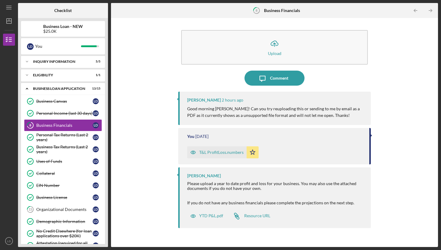
click at [227, 151] on div "T&L ProfitLoss.numbers" at bounding box center [221, 152] width 44 height 5
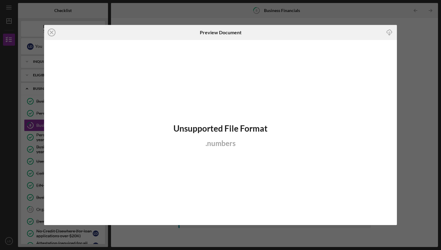
click at [219, 126] on h2 "Unsupported File Format" at bounding box center [221, 128] width 94 height 10
click at [53, 32] on icon "Icon/Close" at bounding box center [51, 32] width 15 height 15
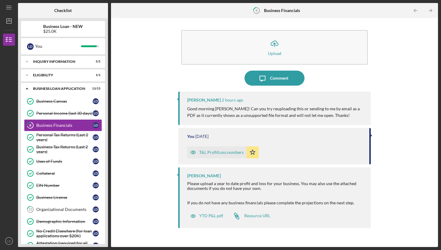
click at [204, 175] on div "[PERSON_NAME]" at bounding box center [204, 175] width 34 height 5
click at [242, 110] on p "Good morning Ms Douglas! Can you try reuploading this or sending to me by email…" at bounding box center [276, 112] width 178 height 14
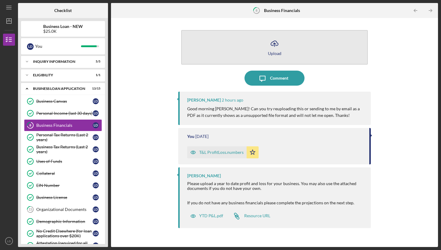
click at [253, 58] on button "Icon/Upload Upload" at bounding box center [274, 47] width 187 height 35
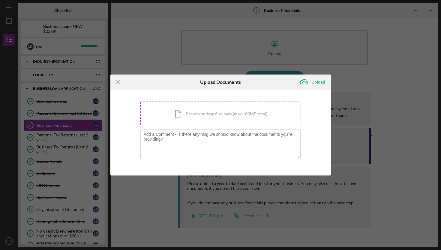
click at [194, 121] on div "Icon/Document Browse or drag files here (max 100MB total) Tap to choose files o…" at bounding box center [221, 113] width 161 height 25
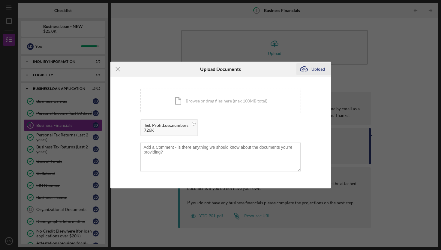
click at [310, 66] on icon "Icon/Upload" at bounding box center [304, 69] width 15 height 15
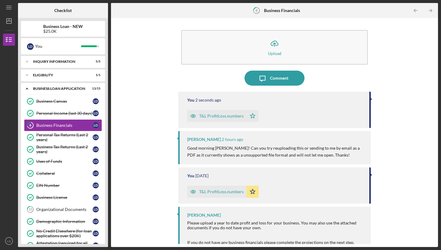
click at [229, 116] on div "T&L ProfitLoss.numbers" at bounding box center [221, 115] width 44 height 5
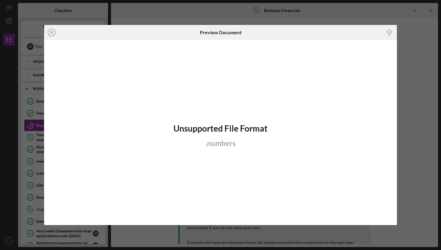
click at [227, 116] on div "Unsupported File Format . numbers" at bounding box center [220, 132] width 353 height 185
drag, startPoint x: 225, startPoint y: 135, endPoint x: 223, endPoint y: 132, distance: 3.2
click at [225, 133] on div "Unsupported File Format . numbers" at bounding box center [220, 132] width 353 height 185
click at [54, 33] on icon "Icon/Close" at bounding box center [51, 32] width 15 height 15
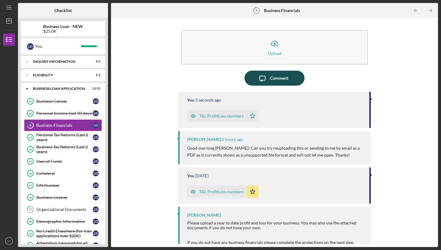
click at [252, 82] on button "Icon/Message Comment" at bounding box center [275, 78] width 60 height 15
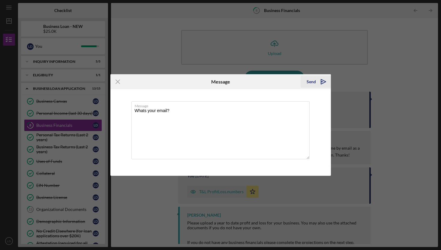
type textarea "Whats your email?"
click at [326, 81] on icon "Icon/icon-invite-send" at bounding box center [323, 81] width 15 height 15
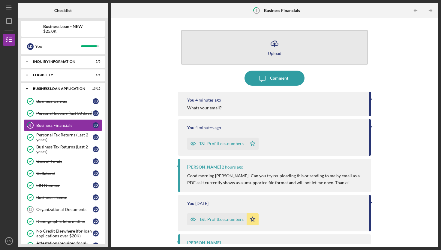
click at [279, 47] on icon "Icon/Upload" at bounding box center [274, 43] width 15 height 15
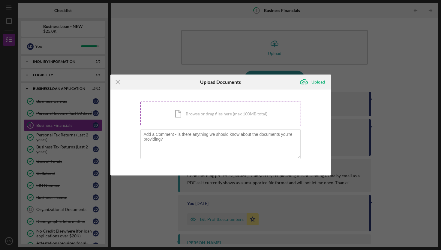
click at [186, 110] on div "Icon/Document Browse or drag files here (max 100MB total) Tap to choose files o…" at bounding box center [221, 113] width 161 height 25
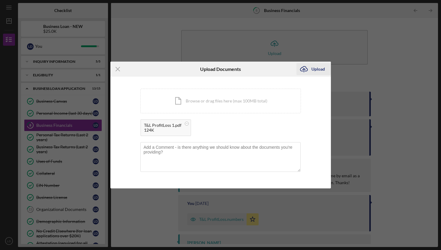
click at [314, 68] on div "Upload" at bounding box center [319, 69] width 14 height 12
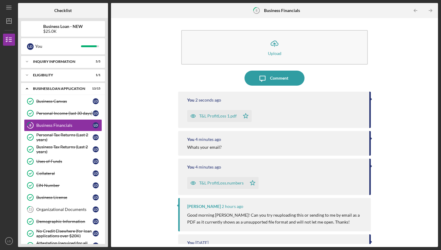
click at [224, 115] on div "T&L ProfitLoss 1.pdf" at bounding box center [218, 115] width 38 height 5
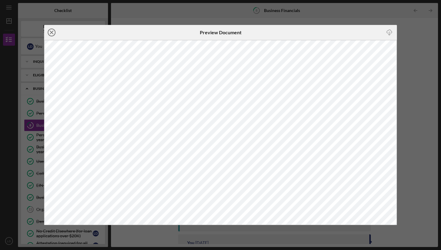
click at [54, 32] on icon "Icon/Close" at bounding box center [51, 32] width 15 height 15
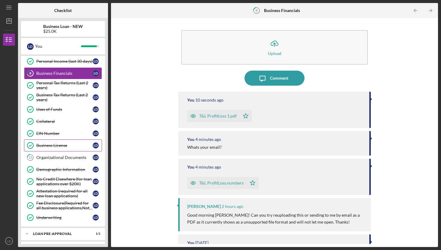
scroll to position [78, 0]
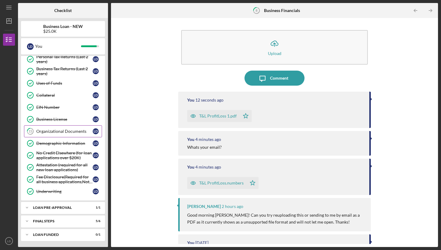
click at [58, 131] on div "Organizational Documents" at bounding box center [64, 131] width 56 height 5
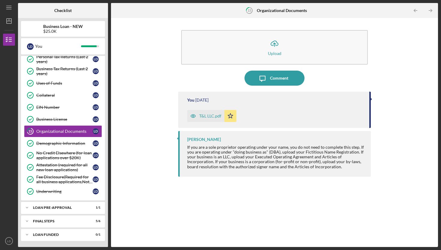
click at [211, 117] on div "T&L LLC.pdf" at bounding box center [210, 115] width 22 height 5
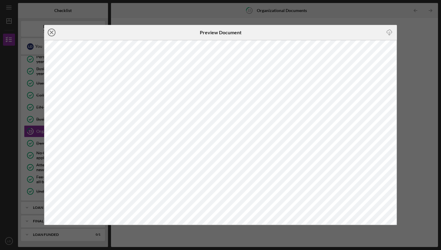
click at [51, 35] on icon "Icon/Close" at bounding box center [51, 32] width 15 height 15
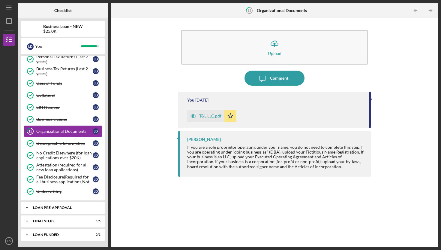
click at [76, 208] on div "LOAN PRE-APPROVAL" at bounding box center [65, 208] width 65 height 4
click at [70, 223] on link "Loan Pre-Approval Loan Pre-Approval L D" at bounding box center [63, 220] width 78 height 12
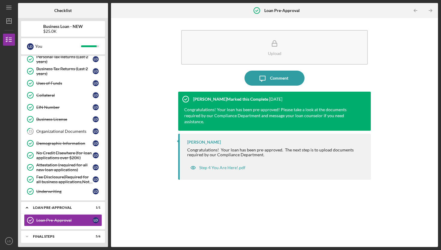
click at [68, 231] on div "Icon/Expander FINAL STEPS 5 / 6" at bounding box center [63, 236] width 84 height 12
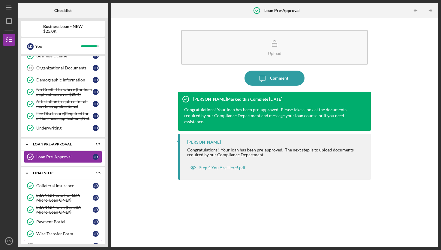
scroll to position [169, 0]
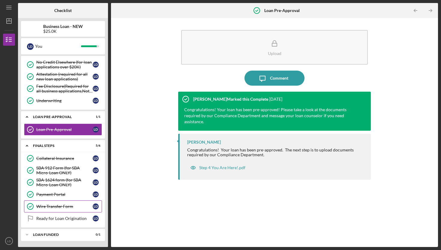
click at [53, 205] on div "Wire Transfer Form" at bounding box center [64, 206] width 56 height 5
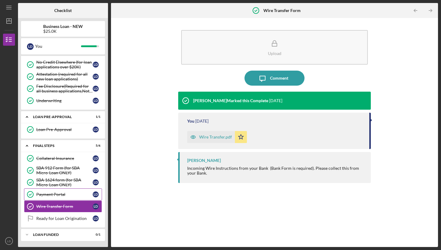
click at [54, 194] on div "Payment Portal" at bounding box center [64, 194] width 56 height 5
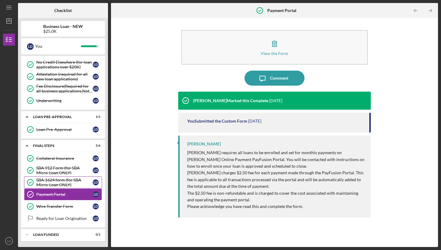
click at [56, 185] on div "SBA 1624 form (for SBA Micro-Loan ONLY)" at bounding box center [64, 182] width 56 height 10
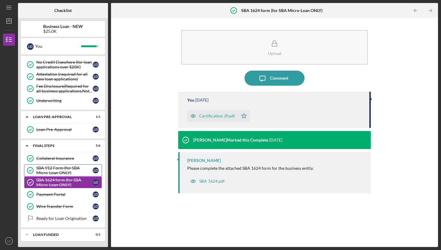
click at [48, 168] on div "SBA 912 Form (for SBA Micro-Loan ONLY)" at bounding box center [64, 170] width 56 height 10
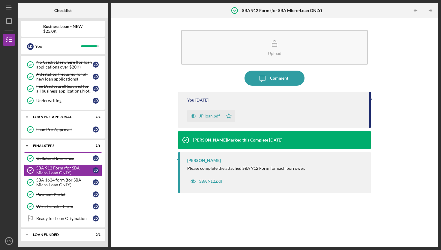
click at [48, 159] on div "Collateral Insurance" at bounding box center [64, 158] width 56 height 5
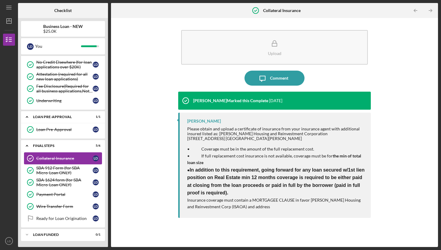
click at [68, 159] on div "Collateral Insurance" at bounding box center [64, 158] width 56 height 5
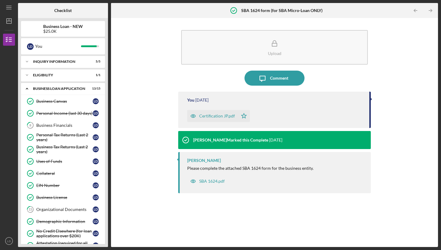
scroll to position [169, 0]
